Goal: Task Accomplishment & Management: Use online tool/utility

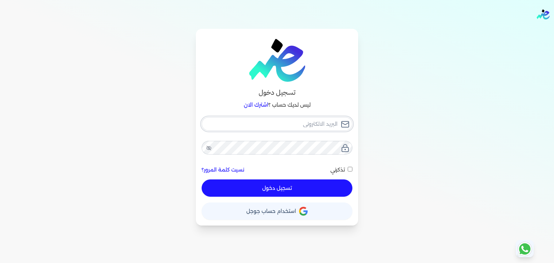
type input "[PERSON_NAME][EMAIL_ADDRESS][DOMAIN_NAME]"
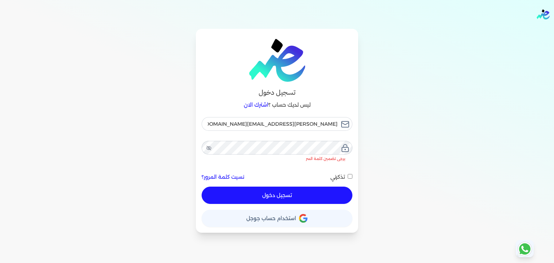
click at [290, 187] on button "تسجيل دخول" at bounding box center [276, 195] width 151 height 17
checkbox input "false"
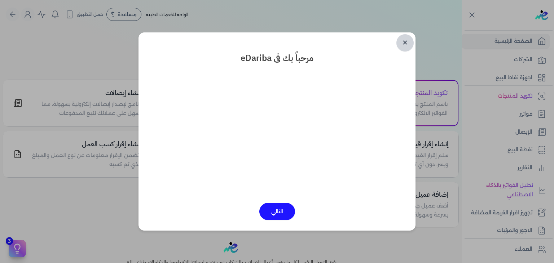
click at [405, 46] on link "✕" at bounding box center [404, 42] width 17 height 17
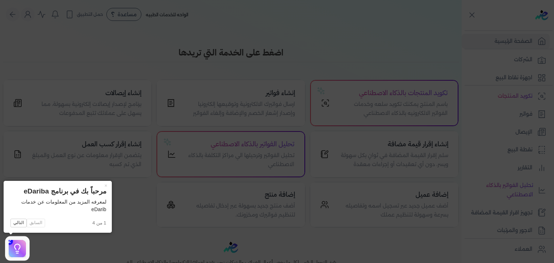
click at [211, 75] on icon at bounding box center [277, 131] width 554 height 263
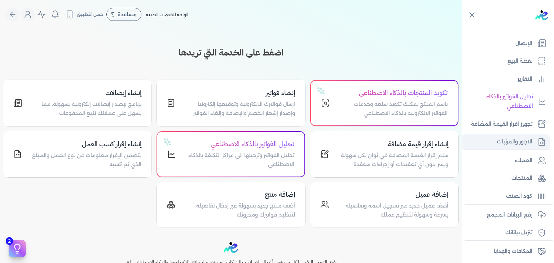
scroll to position [108, 0]
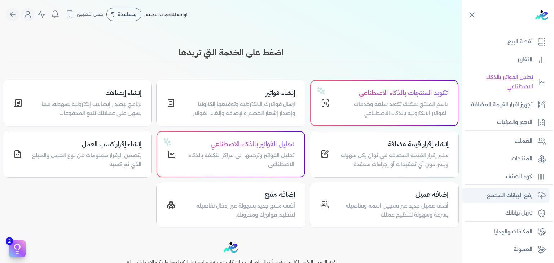
click at [496, 199] on p "رفع البيانات المجمع" at bounding box center [509, 195] width 45 height 9
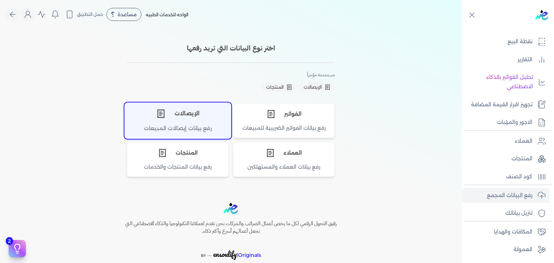
click at [187, 117] on div "الإيصالات" at bounding box center [178, 114] width 106 height 22
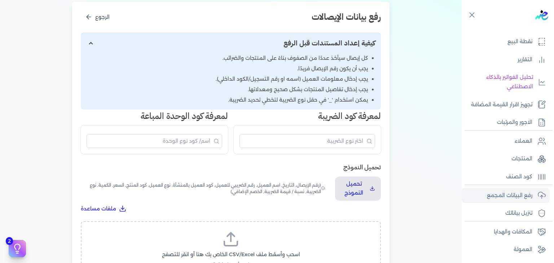
scroll to position [108, 0]
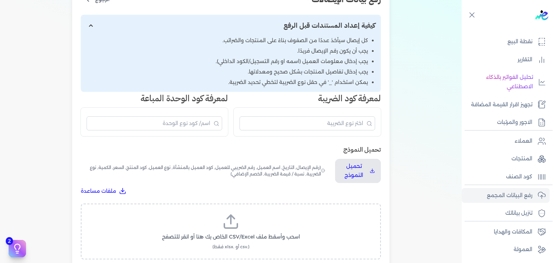
click at [226, 230] on icon at bounding box center [230, 221] width 17 height 17
click at [0, 0] on input "اسحب وأسقط ملف CSV/Excel الخاص بك هنا أو انقر للتصفح (.csv أو .xlsx فقط)" at bounding box center [0, 0] width 0 height 0
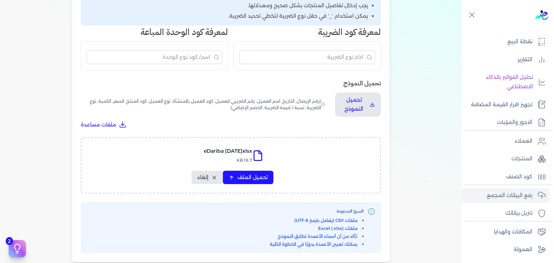
scroll to position [180, 0]
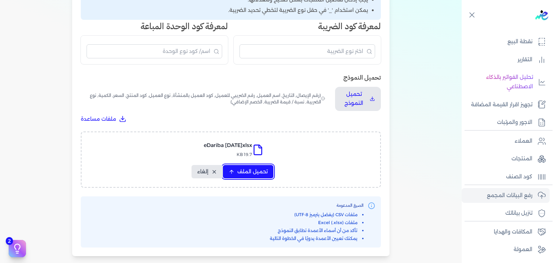
click at [253, 175] on span "تحميل الملف" at bounding box center [252, 172] width 30 height 8
select select "رقم الإيصال"
select select "أسم العميل"
select select "وصف البند"
select select "سيريال المنتج"
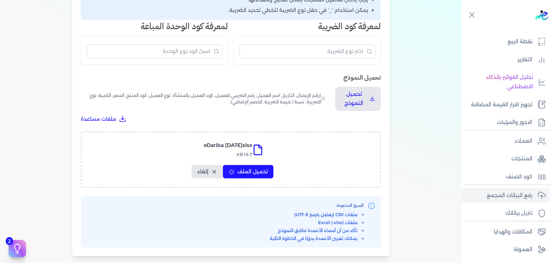
select select "السعر"
select select "الكمية"
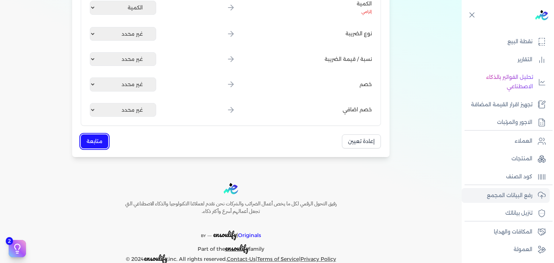
click at [98, 140] on button "متابعة" at bounding box center [94, 141] width 27 height 14
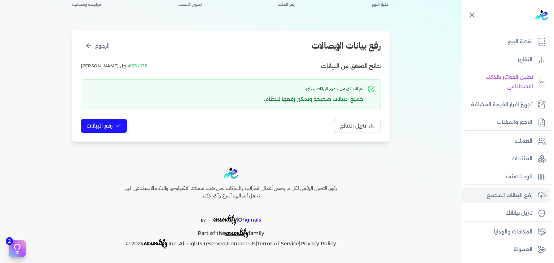
scroll to position [61, 0]
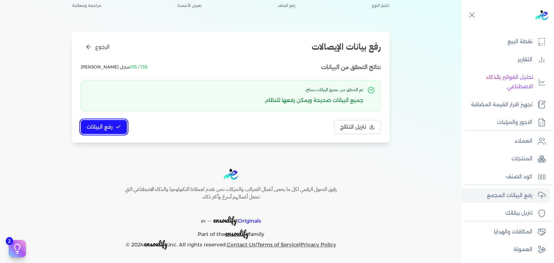
click at [111, 128] on span "رفع البيانات" at bounding box center [99, 127] width 26 height 8
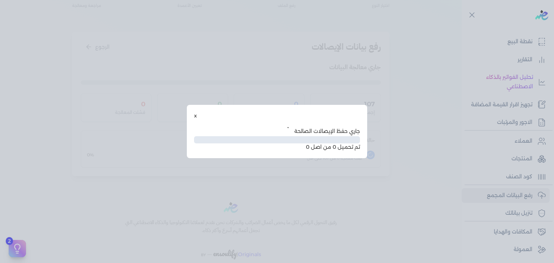
scroll to position [21, 0]
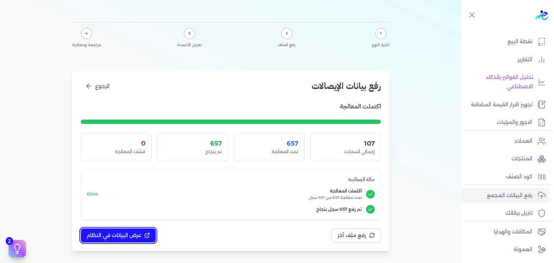
click at [153, 236] on button "عرض البيانات في النظام" at bounding box center [118, 235] width 75 height 14
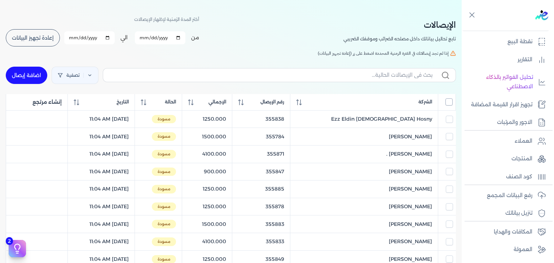
click at [448, 103] on input "All items unselected" at bounding box center [448, 101] width 7 height 7
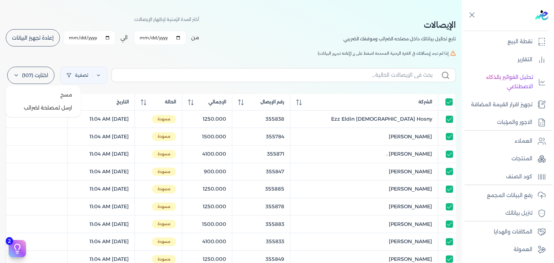
click at [38, 70] on label "اختارت (107)" at bounding box center [30, 75] width 47 height 17
click at [67, 111] on button "ارسل لمصلحة لضرائب" at bounding box center [43, 107] width 69 height 13
checkbox input "true"
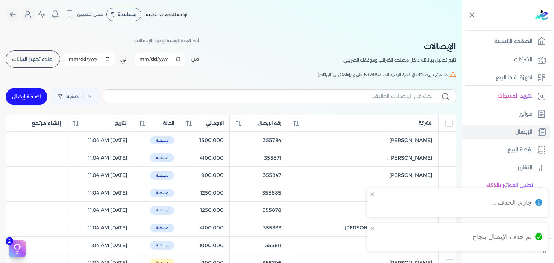
click at [42, 61] on span "إعادة تجهيز البيانات" at bounding box center [33, 59] width 42 height 5
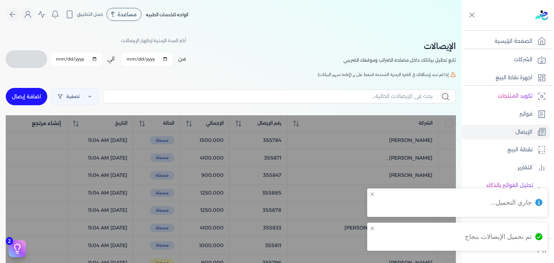
checkbox input "false"
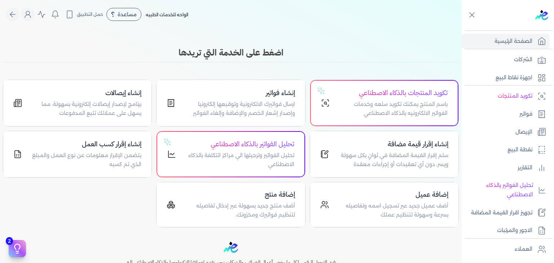
click at [504, 124] on ul "تكويد المنتجات فواتير الإيصال نقطة البيع التقارير تحليل الفواتير بالذكاء الاصطن…" at bounding box center [505, 163] width 88 height 149
click at [504, 128] on link "الإيصال" at bounding box center [505, 132] width 88 height 15
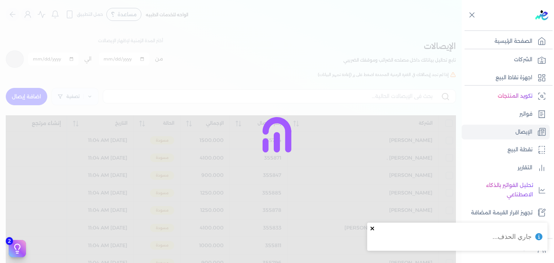
click at [370, 230] on icon "close" at bounding box center [372, 229] width 5 height 6
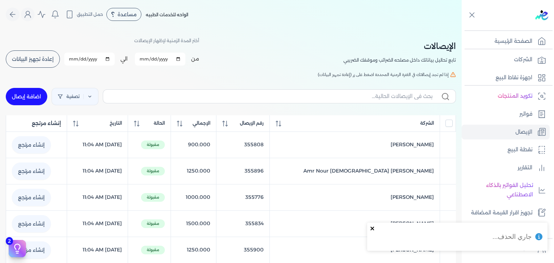
checkbox input "false"
